Goal: Navigation & Orientation: Find specific page/section

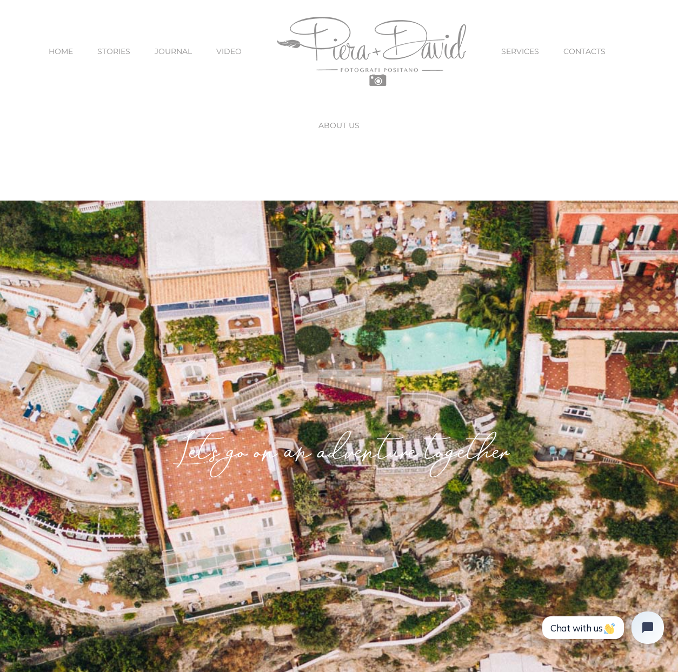
click at [526, 51] on span "SERVICES" at bounding box center [521, 52] width 38 height 8
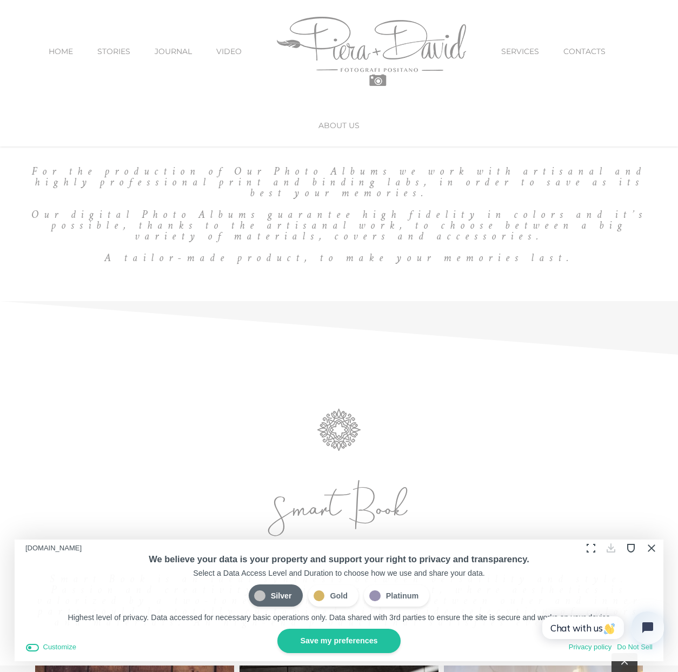
scroll to position [1104, 0]
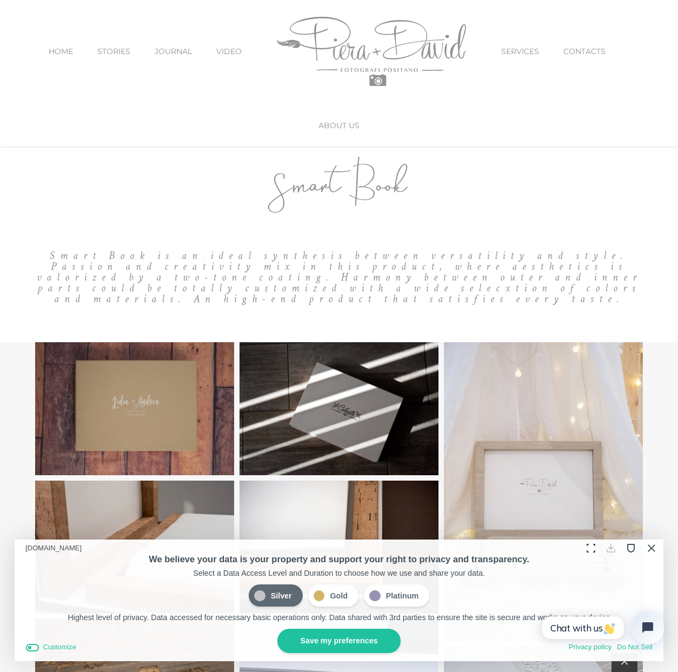
click at [364, 619] on p "Highest level of privacy. Data accessed for necessary basic operations only. Da…" at bounding box center [339, 617] width 628 height 11
click at [363, 632] on button "Save my preferences" at bounding box center [339, 641] width 123 height 24
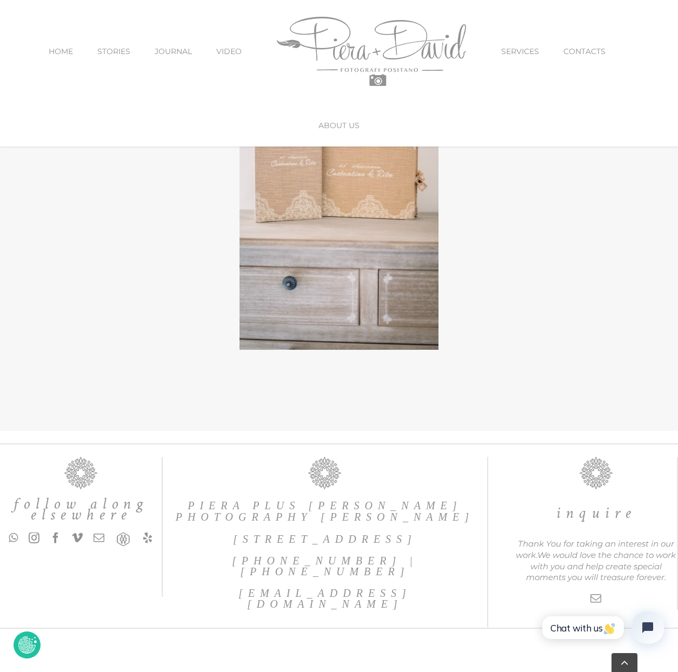
scroll to position [3462, 0]
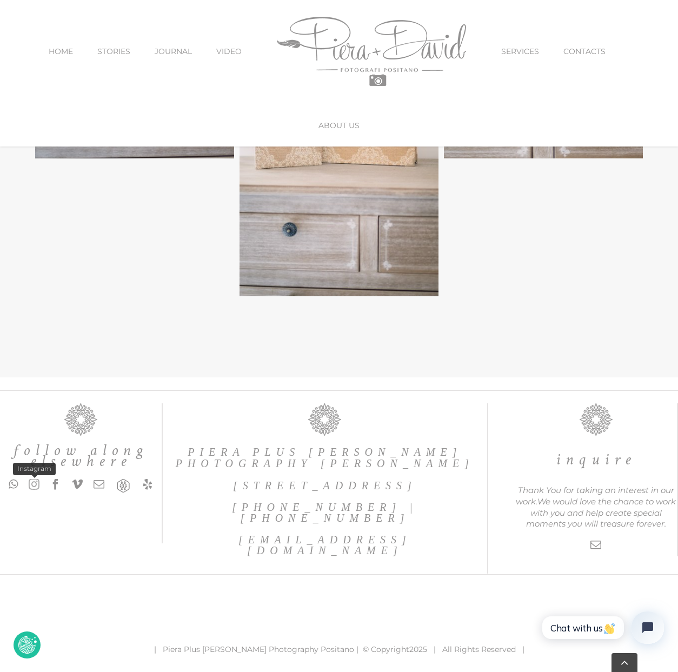
click at [34, 488] on link "instagram" at bounding box center [34, 484] width 11 height 11
